Goal: Transaction & Acquisition: Purchase product/service

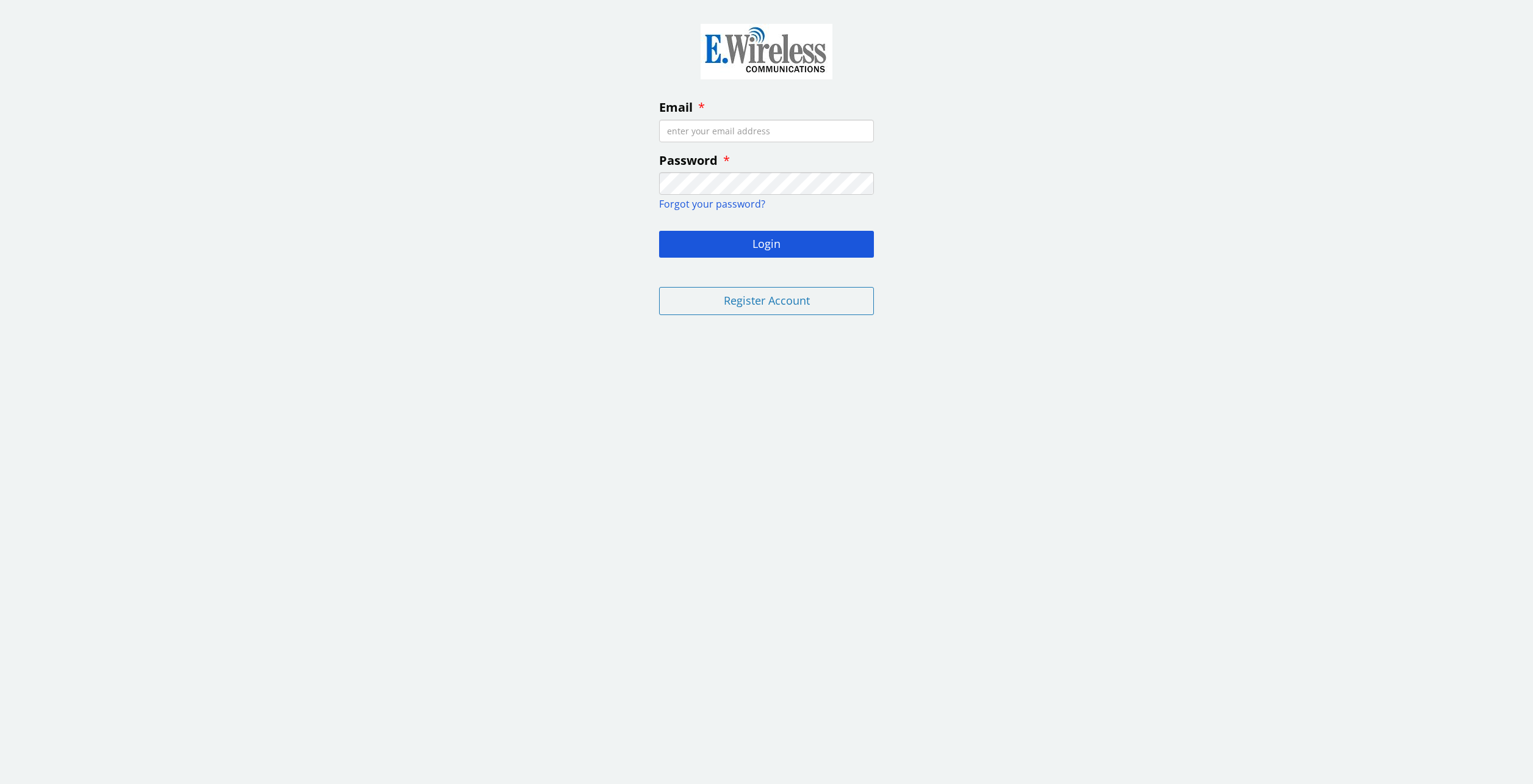
click at [720, 128] on input "Email" at bounding box center [766, 131] width 215 height 23
type input "[PERSON_NAME][EMAIL_ADDRESS][PERSON_NAME][DOMAIN_NAME]"
click at [659, 231] on button "Login" at bounding box center [766, 244] width 215 height 27
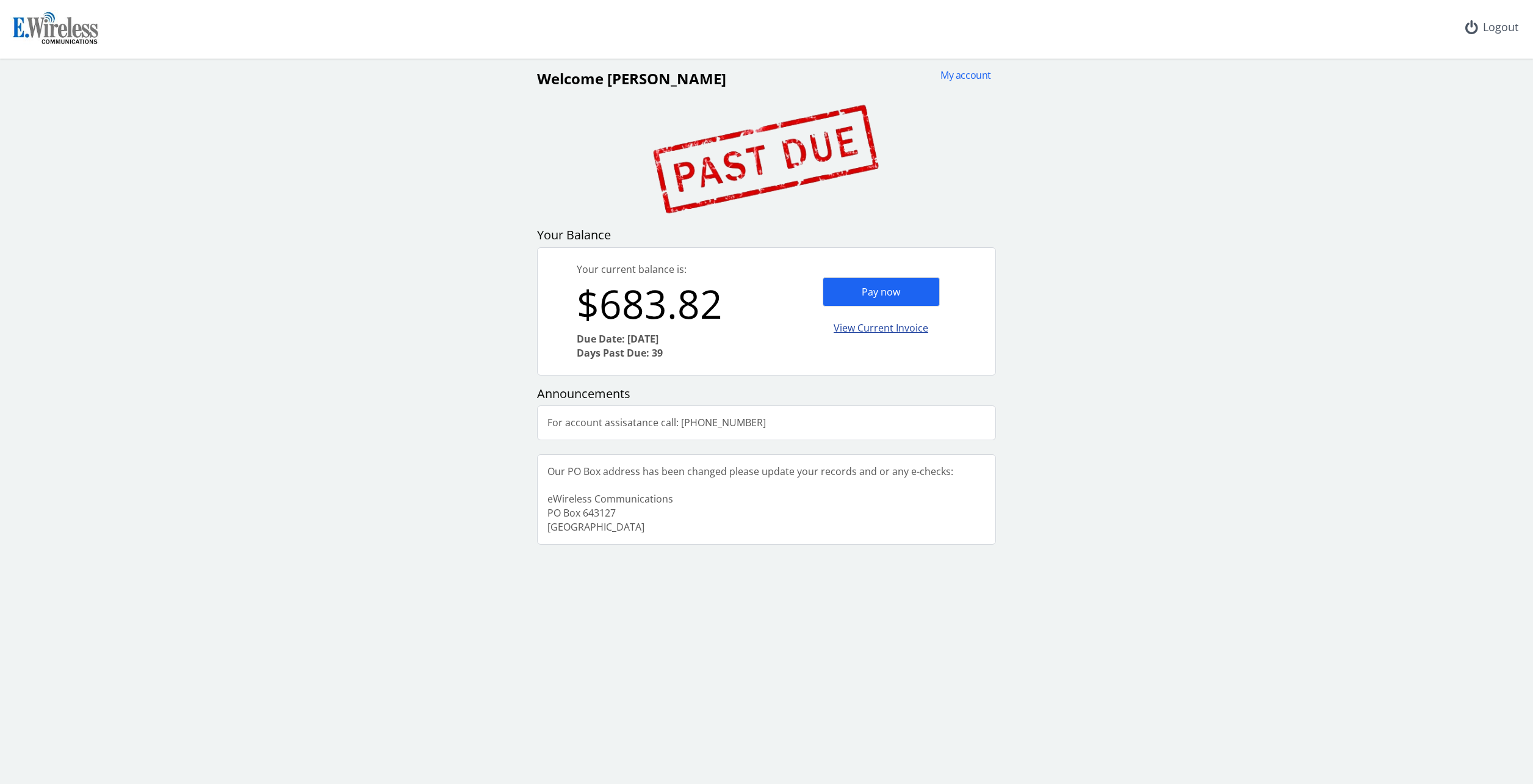
click at [870, 330] on div "View Current Invoice" at bounding box center [881, 328] width 117 height 28
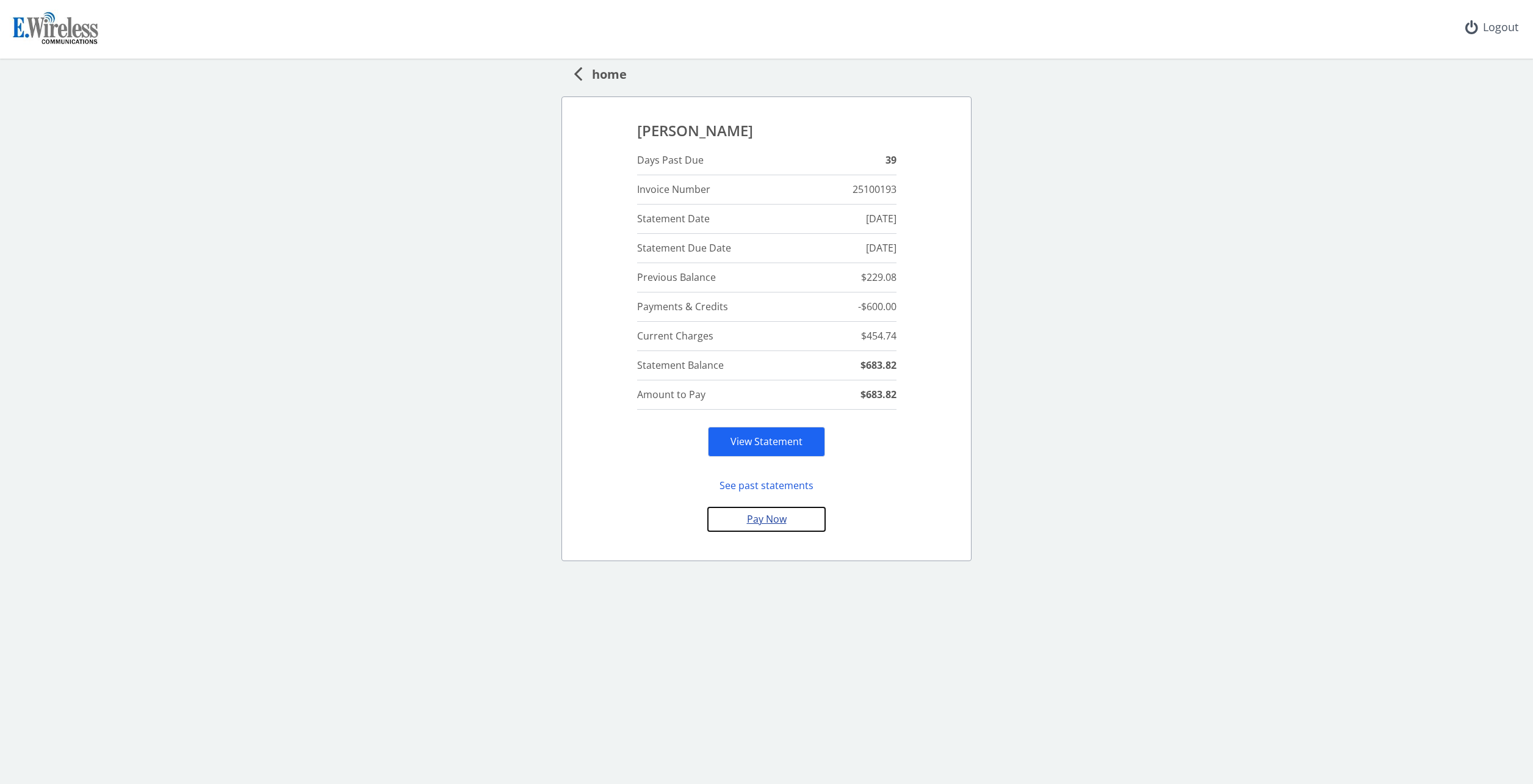
click at [756, 522] on button "Pay Now" at bounding box center [766, 518] width 117 height 24
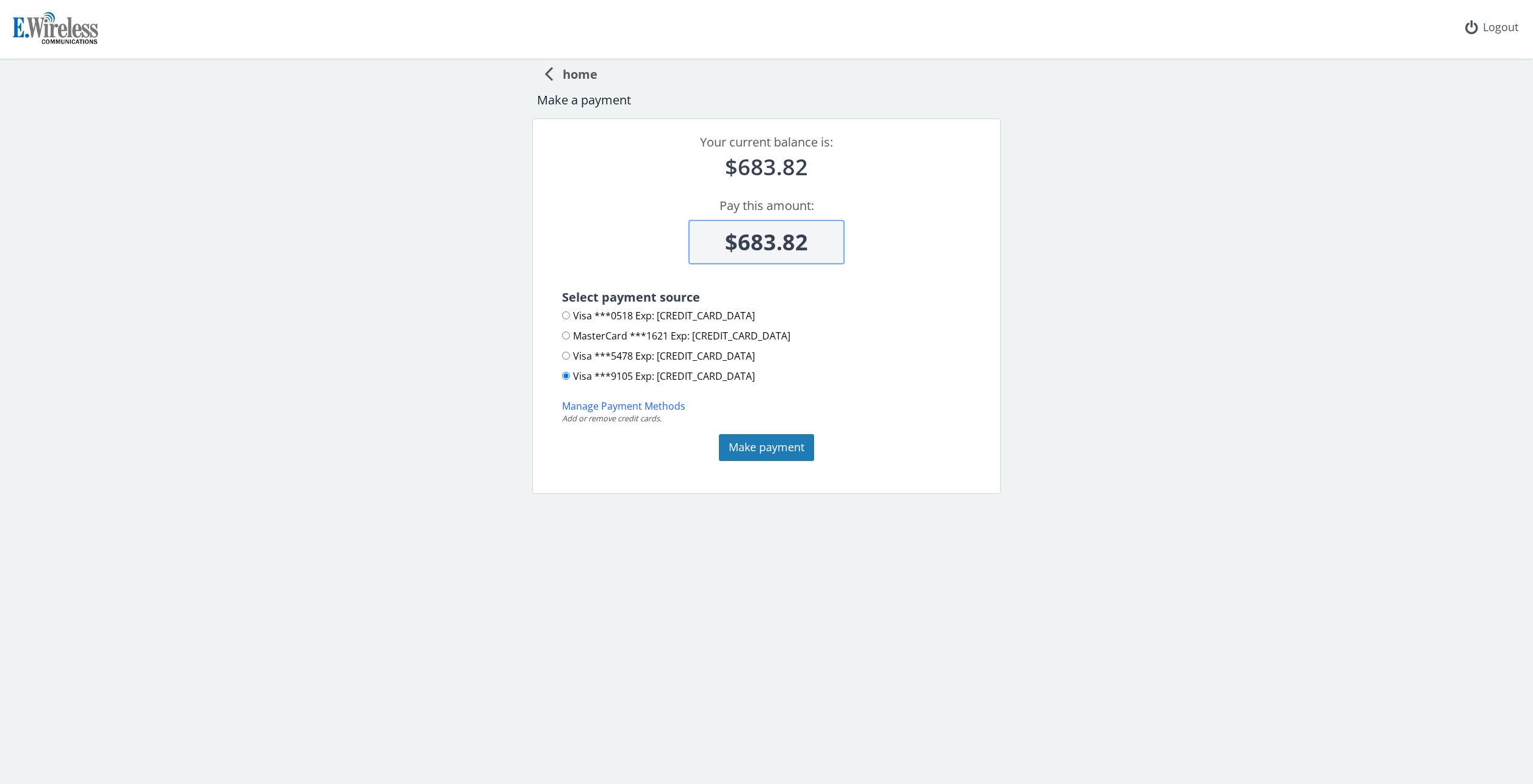
drag, startPoint x: 812, startPoint y: 242, endPoint x: 710, endPoint y: 242, distance: 102.0
click at [710, 242] on input "$683.82" at bounding box center [766, 241] width 157 height 45
type input "$230.00"
click at [570, 337] on input "MasterCard ***1621 Exp: [CREDIT_CARD_DATA]" at bounding box center [566, 335] width 8 height 8
radio input "true"
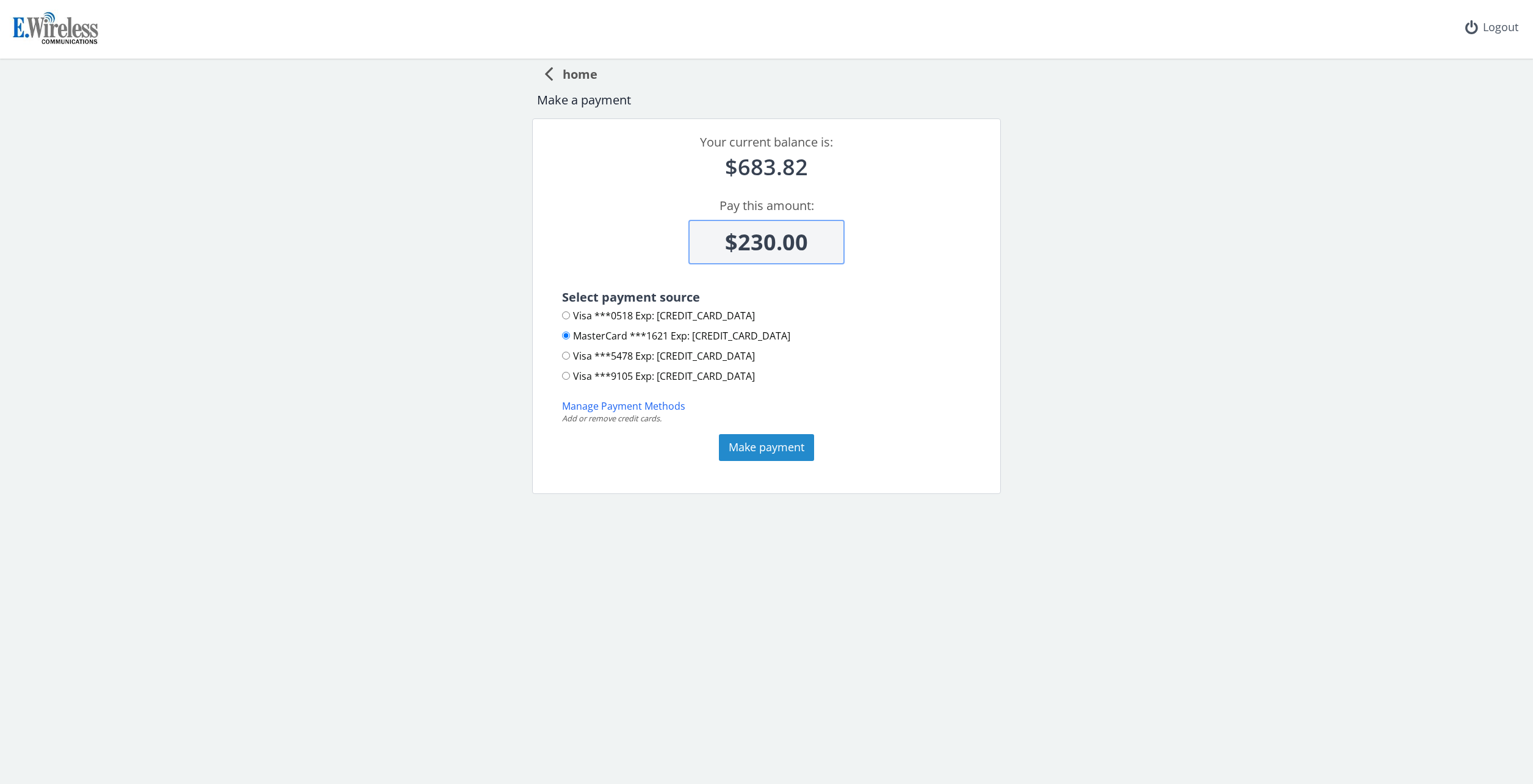
click at [756, 444] on button "Make payment" at bounding box center [766, 447] width 95 height 27
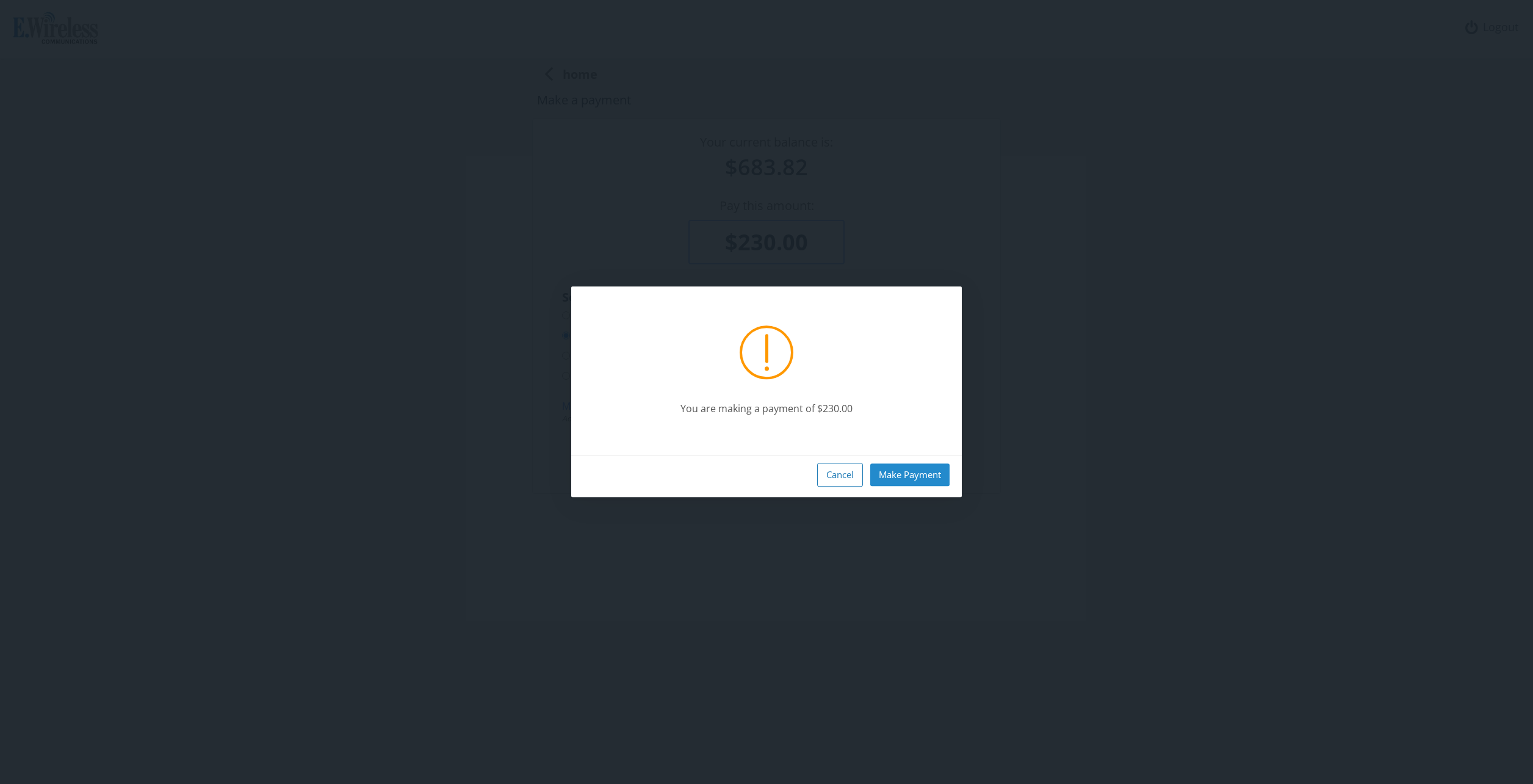
click at [895, 476] on button "Make Payment" at bounding box center [910, 475] width 80 height 23
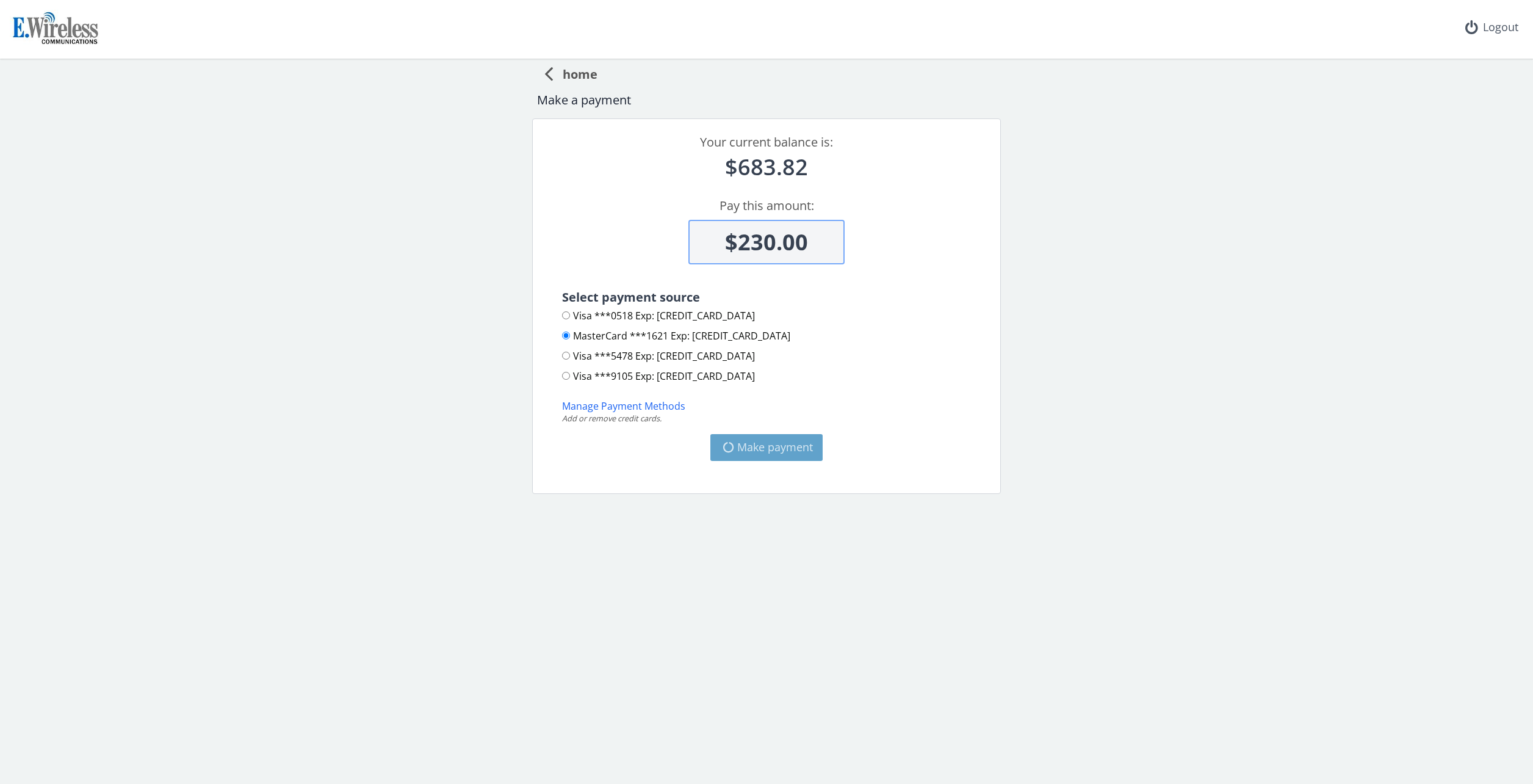
type input "$453.82"
radio input "false"
radio input "true"
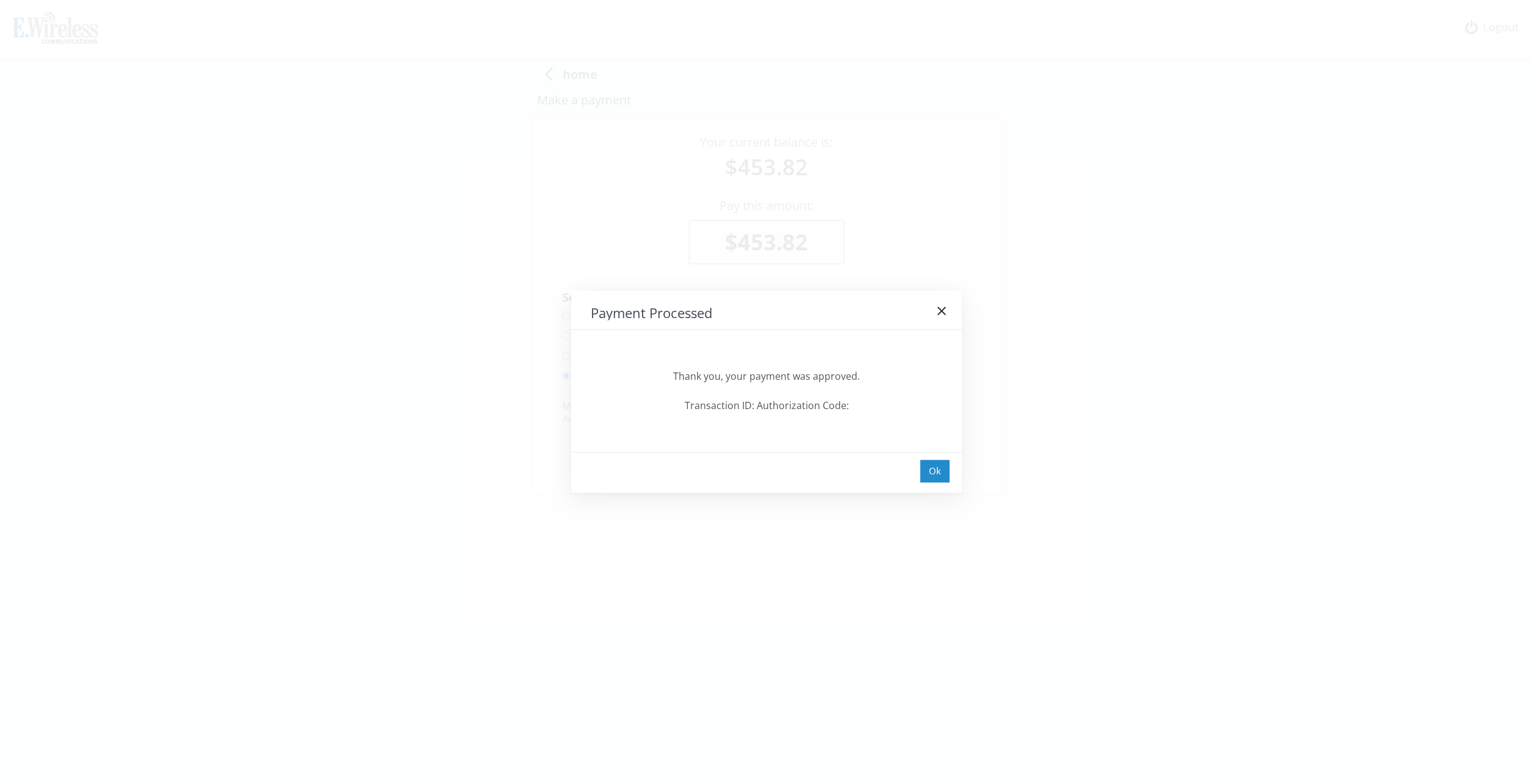
click at [940, 470] on div "Ok" at bounding box center [935, 471] width 29 height 23
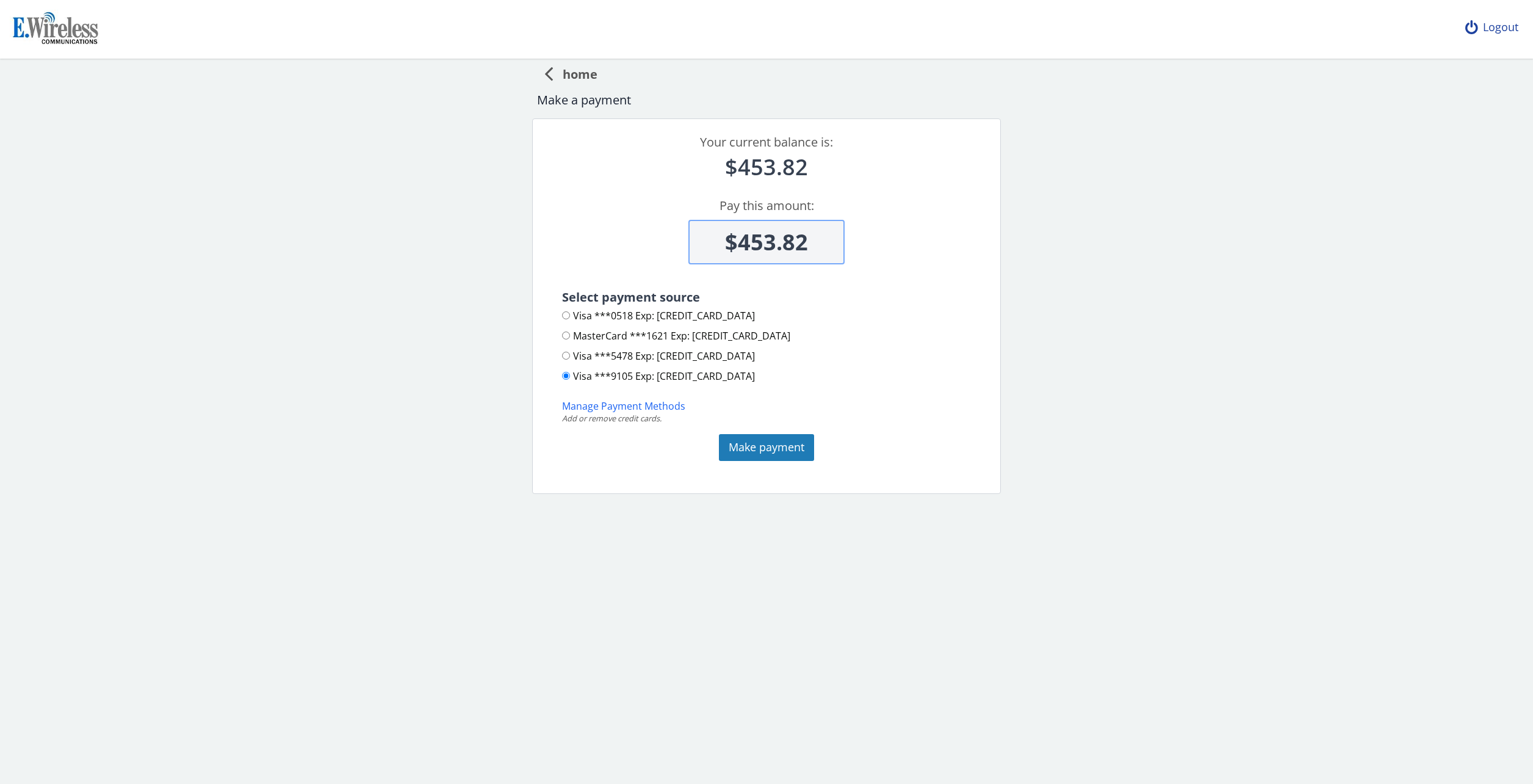
click at [1495, 28] on div "Logout" at bounding box center [1492, 28] width 73 height 55
